Goal: Information Seeking & Learning: Find specific page/section

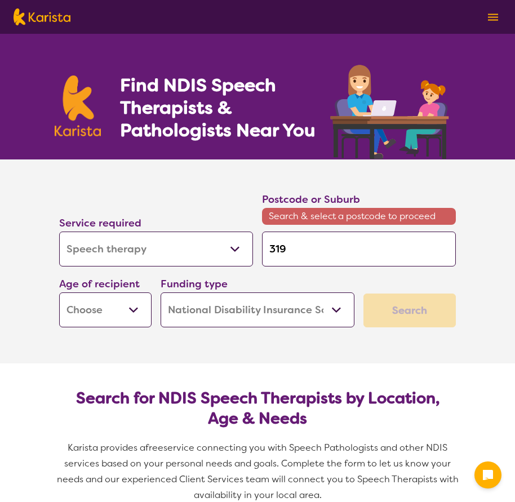
select select "Speech therapy"
select select "NDIS"
select select "Speech therapy"
select select "NDIS"
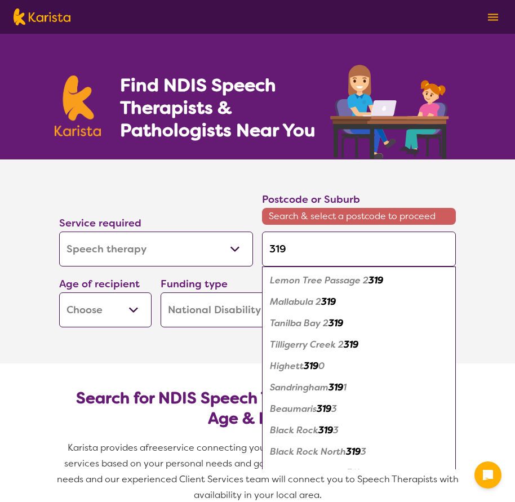
type input "3197"
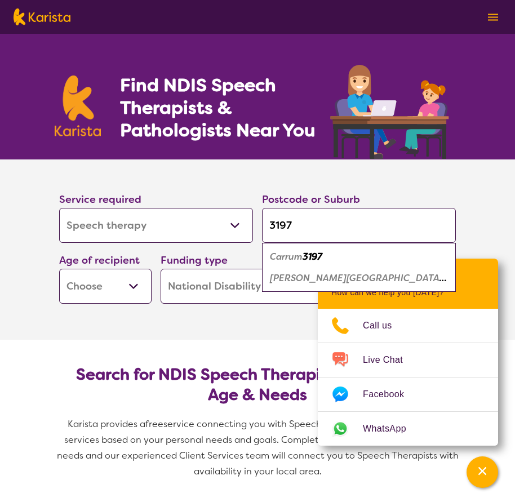
type input "3197"
click at [320, 278] on em "[PERSON_NAME][GEOGRAPHIC_DATA]" at bounding box center [358, 278] width 176 height 12
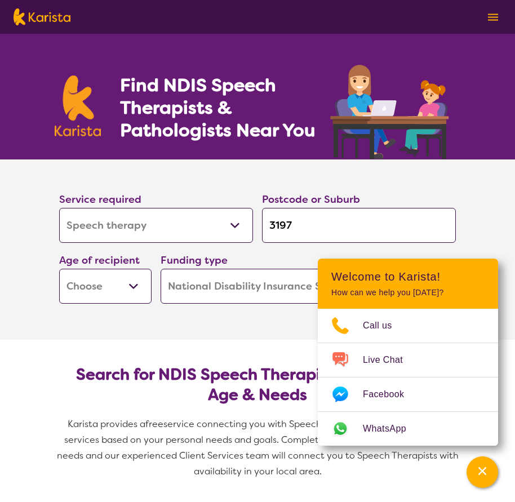
scroll to position [56, 0]
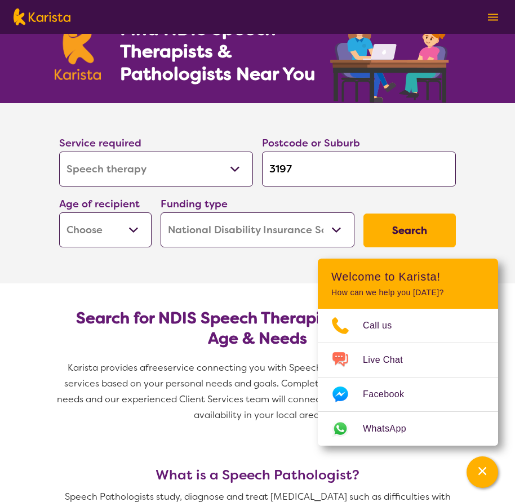
click at [131, 231] on select "Early Childhood - 0 to 9 Child - 10 to 11 Adolescent - 12 to 17 Adult - 18 to 6…" at bounding box center [105, 229] width 92 height 35
select select "AG"
click at [59, 212] on select "Early Childhood - 0 to 9 Child - 10 to 11 Adolescent - 12 to 17 Adult - 18 to 6…" at bounding box center [105, 229] width 92 height 35
select select "AG"
click at [128, 231] on select "Early Childhood - 0 to 9 Child - 10 to 11 Adolescent - 12 to 17 Adult - 18 to 6…" at bounding box center [105, 229] width 92 height 35
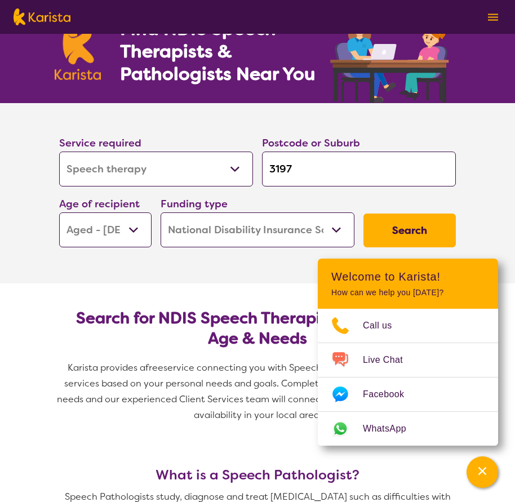
select select "AD"
click at [59, 212] on select "Early Childhood - 0 to 9 Child - 10 to 11 Adolescent - 12 to 17 Adult - 18 to 6…" at bounding box center [105, 229] width 92 height 35
select select "AD"
click at [119, 225] on select "Early Childhood - 0 to 9 Child - 10 to 11 Adolescent - 12 to 17 Adult - 18 to 6…" at bounding box center [105, 229] width 92 height 35
select select "AG"
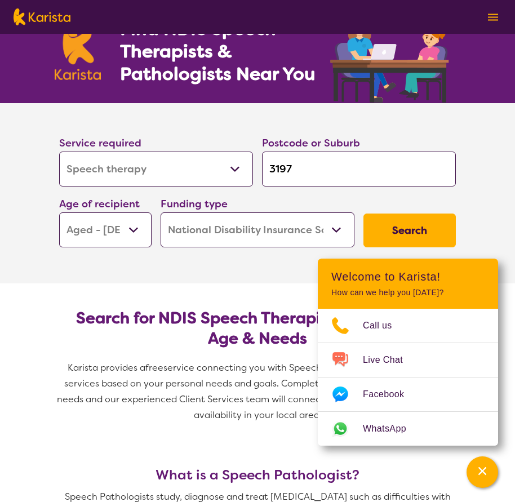
click at [59, 212] on select "Early Childhood - 0 to 9 Child - 10 to 11 Adolescent - 12 to 17 Adult - 18 to 6…" at bounding box center [105, 229] width 92 height 35
select select "AG"
click at [259, 241] on select "Home Care Package (HCP) National Disability Insurance Scheme (NDIS) I don't know" at bounding box center [258, 229] width 194 height 35
click at [110, 273] on section "Service required Allied Health Assistant Assessment ([MEDICAL_DATA] or [MEDICAL…" at bounding box center [257, 193] width 451 height 180
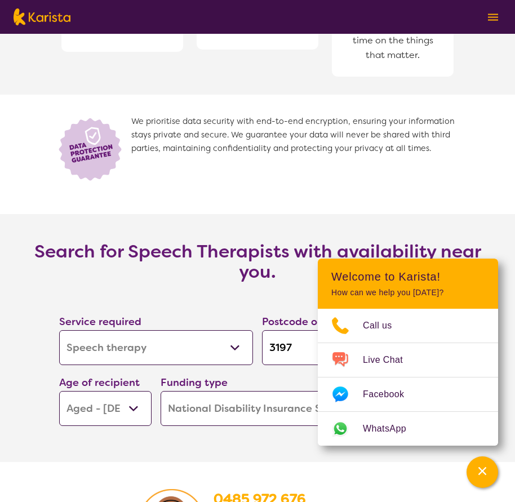
scroll to position [1465, 0]
